Goal: Find specific page/section: Find specific page/section

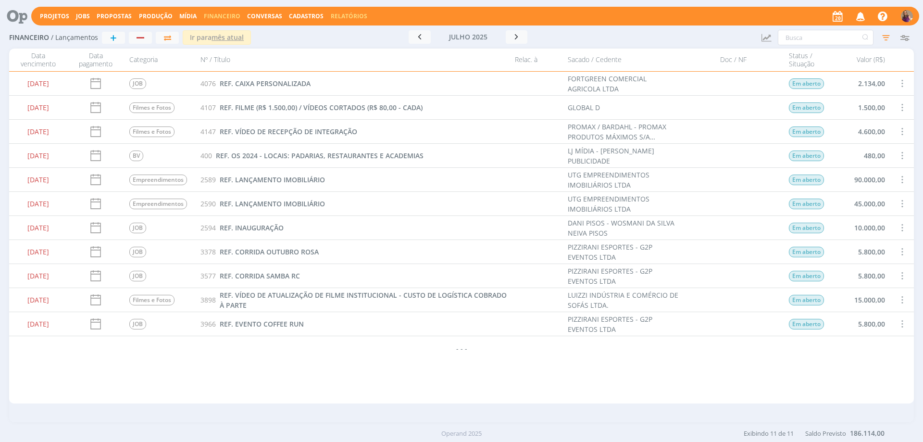
click at [343, 13] on link "Relatórios" at bounding box center [349, 16] width 37 height 8
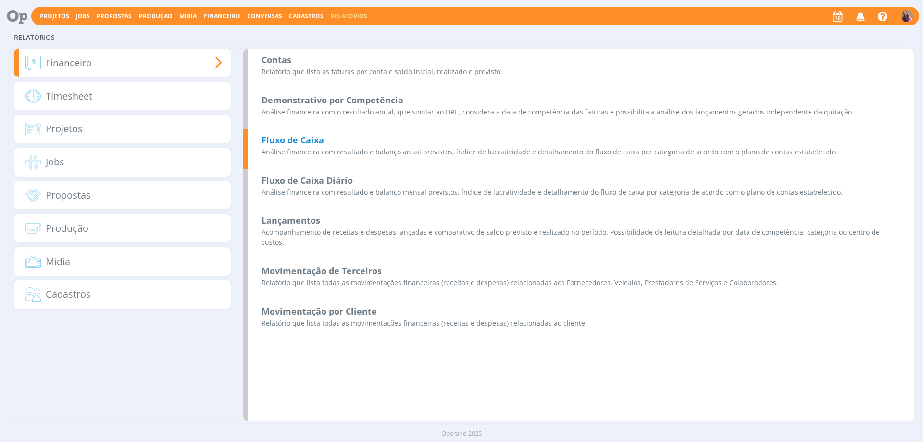
click at [299, 142] on b "Fluxo de Caixa" at bounding box center [293, 140] width 63 height 12
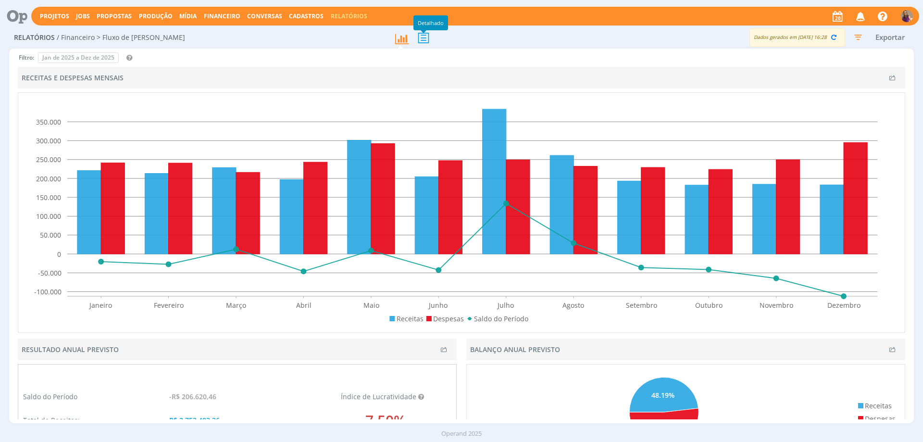
click at [425, 39] on icon at bounding box center [424, 38] width 20 height 20
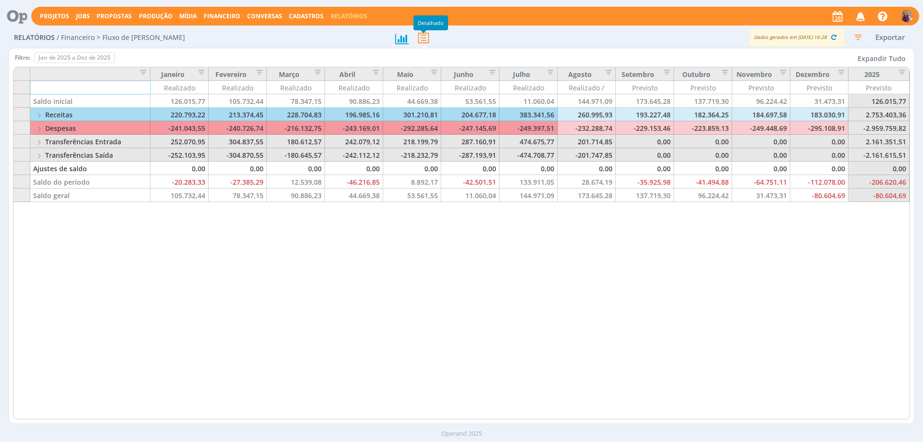
click at [906, 15] on img "button" at bounding box center [907, 16] width 12 height 12
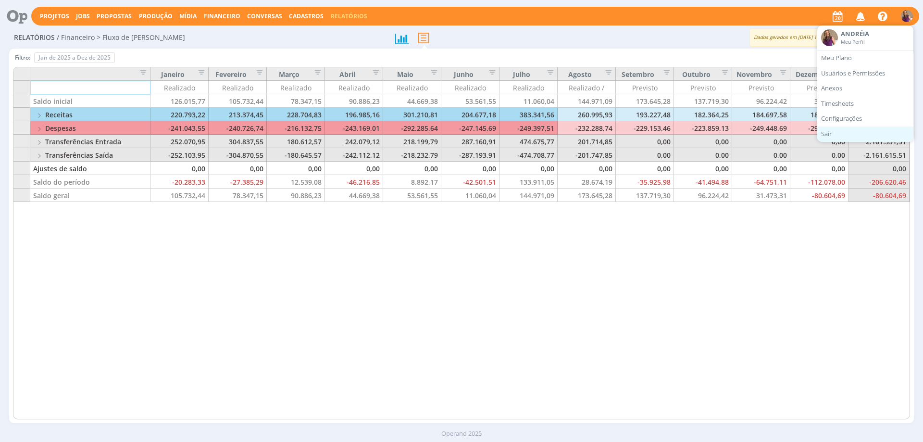
click at [826, 136] on link "Sair" at bounding box center [865, 133] width 96 height 15
